Goal: Obtain resource: Obtain resource

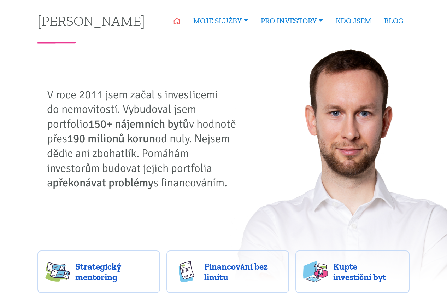
click at [173, 22] on icon at bounding box center [176, 21] width 7 height 6
click at [387, 21] on link "BLOG" at bounding box center [394, 21] width 32 height 16
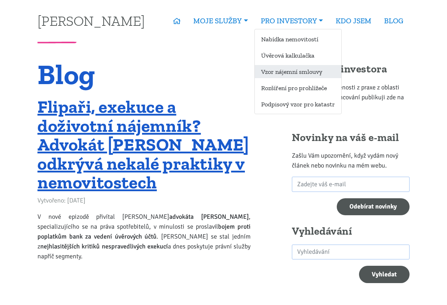
click at [306, 71] on link "Vzor nájemní smlouvy" at bounding box center [298, 71] width 87 height 13
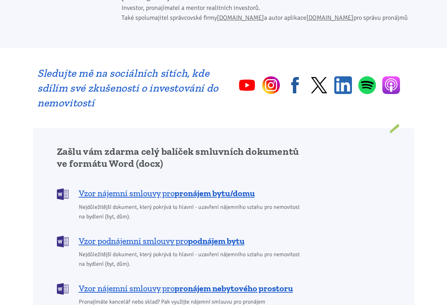
scroll to position [495, 0]
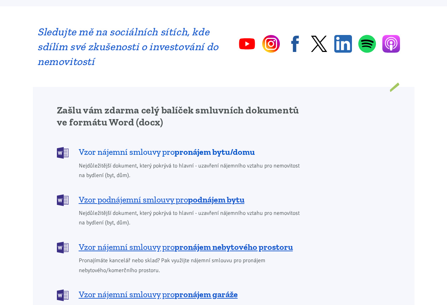
click at [174, 146] on span "Vzor nájemní smlouvy pro pronájem bytu/domu" at bounding box center [167, 151] width 176 height 11
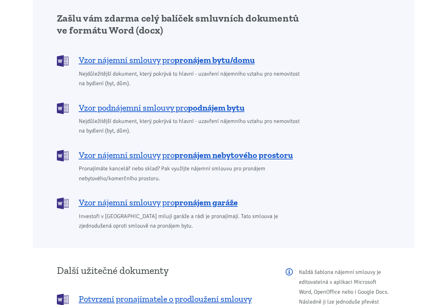
scroll to position [511, 0]
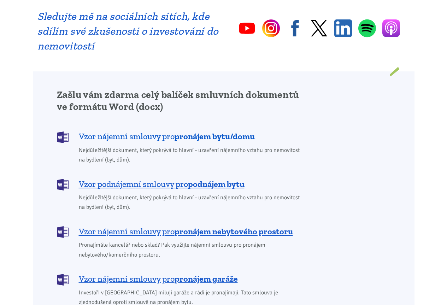
click at [103, 131] on span "Vzor nájemní smlouvy pro pronájem bytu/domu" at bounding box center [167, 136] width 176 height 11
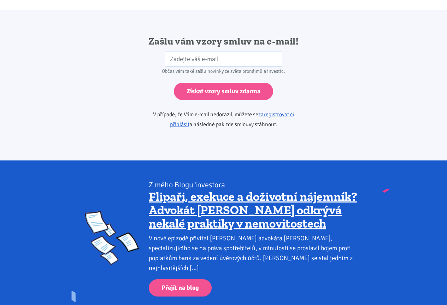
scroll to position [1183, 0]
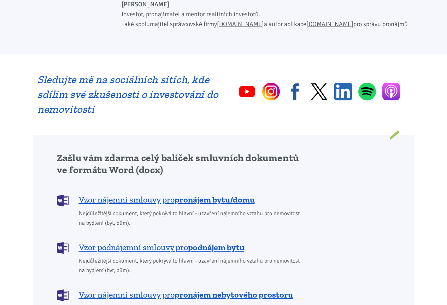
scroll to position [495, 0]
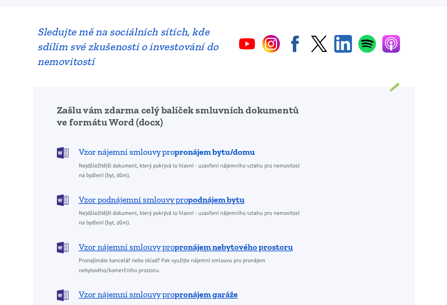
click at [116, 146] on span "Vzor nájemní smlouvy pro pronájem bytu/domu" at bounding box center [167, 151] width 176 height 11
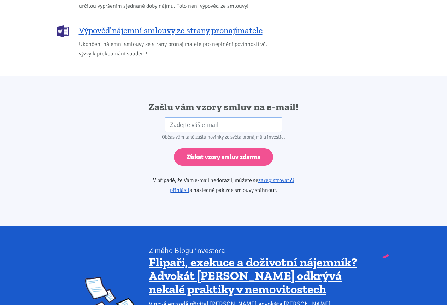
scroll to position [1112, 0]
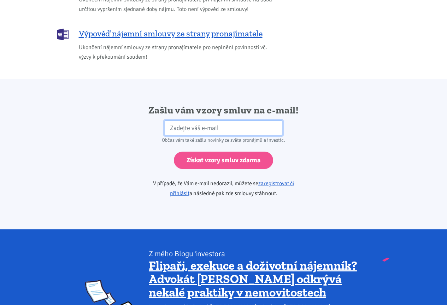
click at [203, 122] on input "email" at bounding box center [224, 128] width 118 height 15
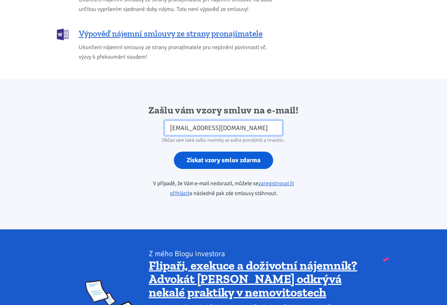
type input "[EMAIL_ADDRESS][DOMAIN_NAME]"
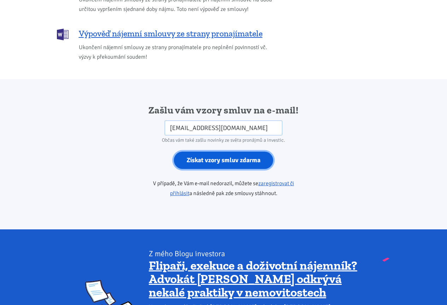
click at [213, 152] on input "Získat vzory smluv zdarma" at bounding box center [223, 160] width 99 height 17
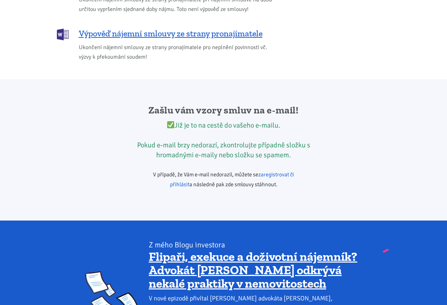
click at [270, 171] on link "zaregistrovat či přihlásit" at bounding box center [232, 179] width 124 height 17
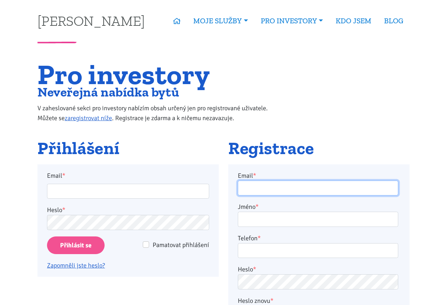
click at [265, 182] on input "Email *" at bounding box center [318, 188] width 161 height 15
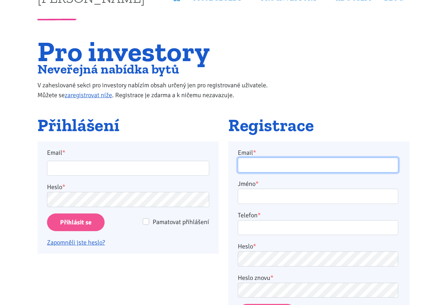
scroll to position [35, 0]
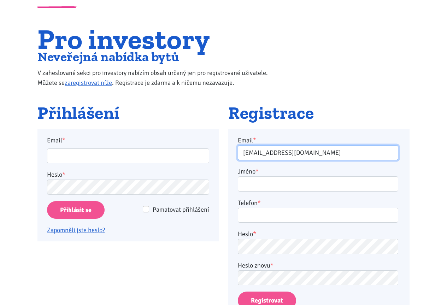
type input "[EMAIL_ADDRESS][DOMAIN_NAME]"
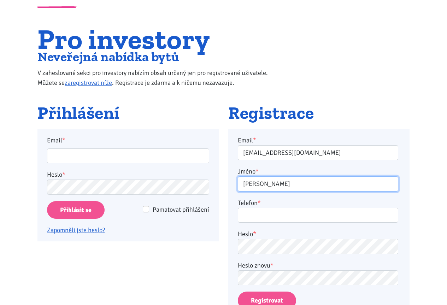
type input "[PERSON_NAME]"
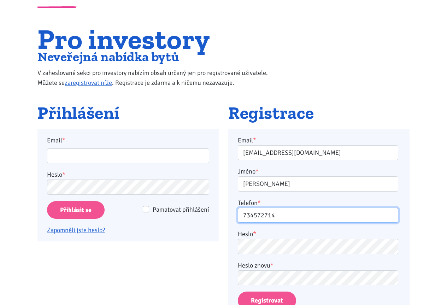
type input "734572714"
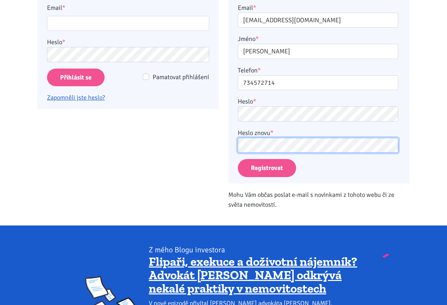
scroll to position [177, 0]
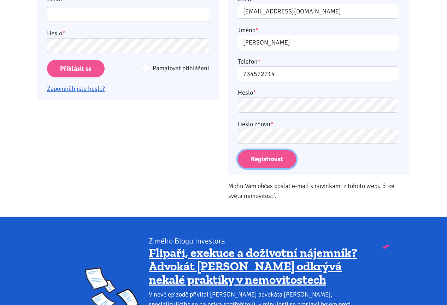
click at [257, 159] on button "Registrovat" at bounding box center [267, 159] width 58 height 18
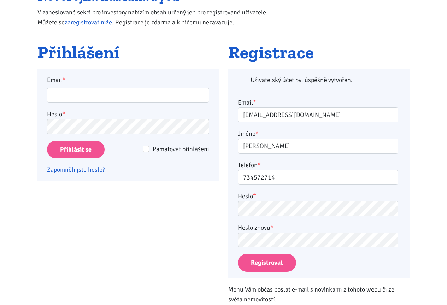
scroll to position [94, 0]
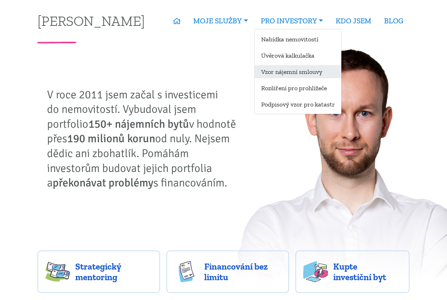
click at [272, 71] on link "Vzor nájemní smlouvy" at bounding box center [298, 71] width 87 height 13
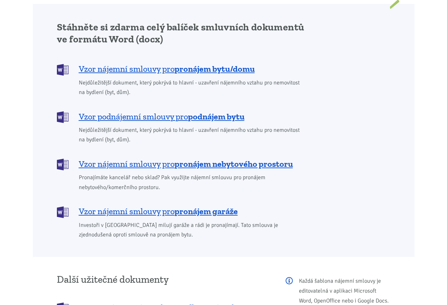
scroll to position [566, 0]
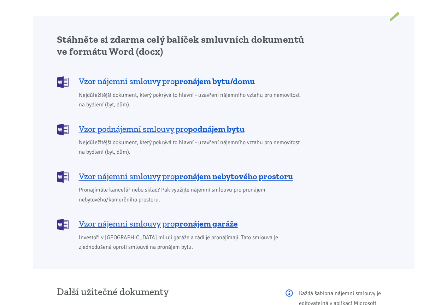
click at [144, 76] on span "Vzor nájemní smlouvy pro pronájem bytu/domu" at bounding box center [167, 81] width 176 height 11
